Goal: Find specific page/section: Find specific page/section

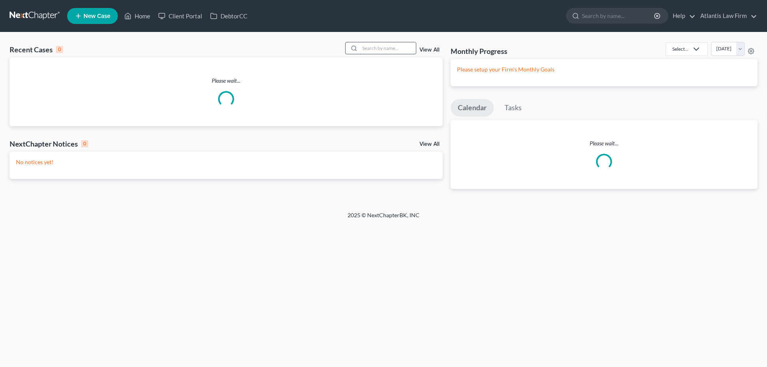
click at [383, 54] on input "search" at bounding box center [388, 48] width 56 height 12
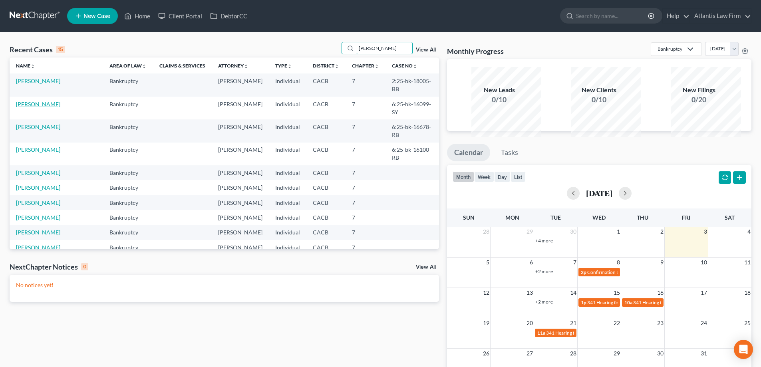
type input "[PERSON_NAME]"
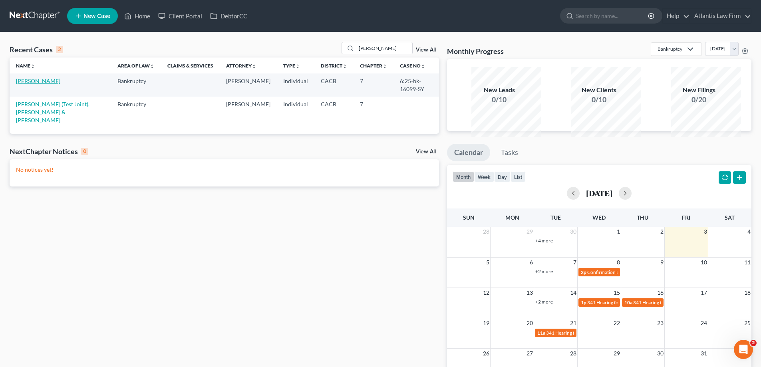
click at [33, 84] on link "[PERSON_NAME]" at bounding box center [38, 80] width 44 height 7
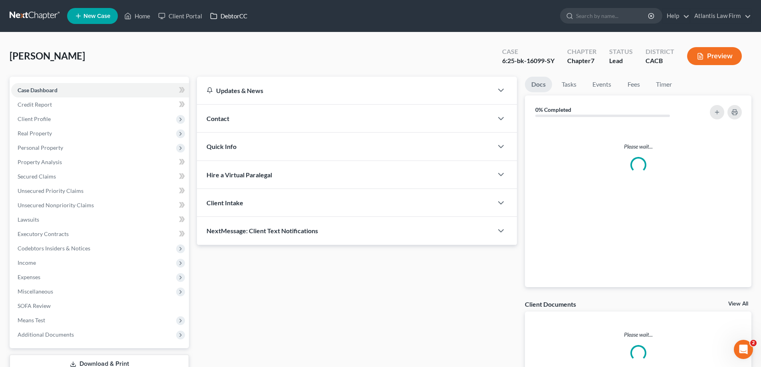
click at [251, 22] on link "DebtorCC" at bounding box center [228, 16] width 45 height 14
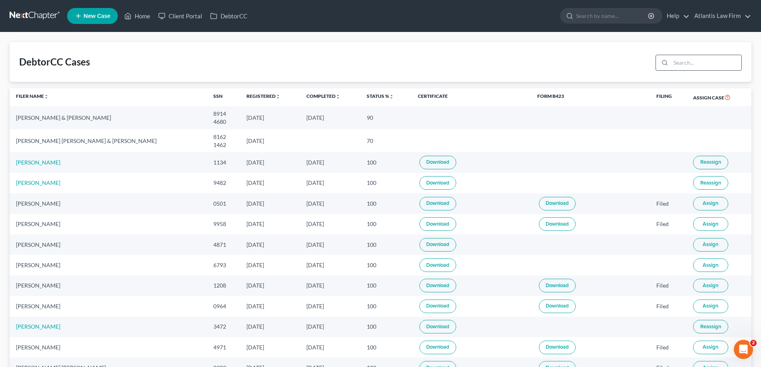
click at [701, 70] on input "search" at bounding box center [705, 62] width 71 height 15
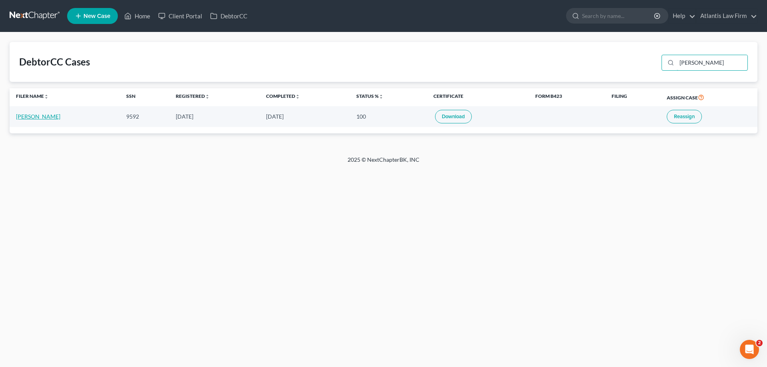
type input "[PERSON_NAME]"
click at [50, 120] on link "[PERSON_NAME]" at bounding box center [38, 116] width 44 height 7
